Goal: Use online tool/utility: Utilize a website feature to perform a specific function

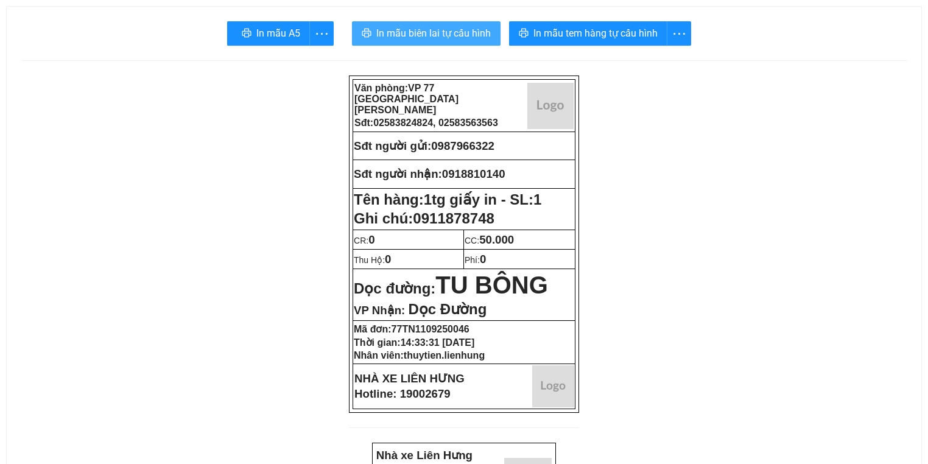
click at [468, 35] on span "In mẫu biên lai tự cấu hình" at bounding box center [433, 33] width 114 height 15
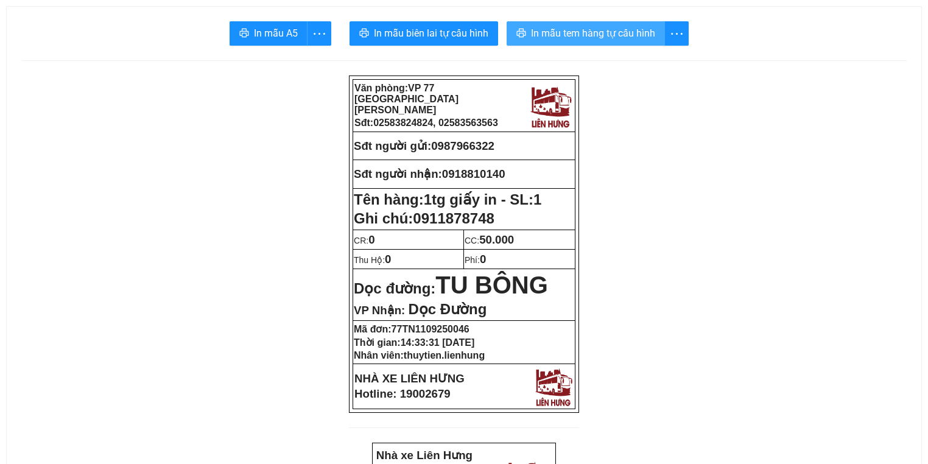
click at [523, 28] on button "In mẫu tem hàng tự cấu hình" at bounding box center [585, 33] width 158 height 24
